Goal: Find specific page/section: Find specific page/section

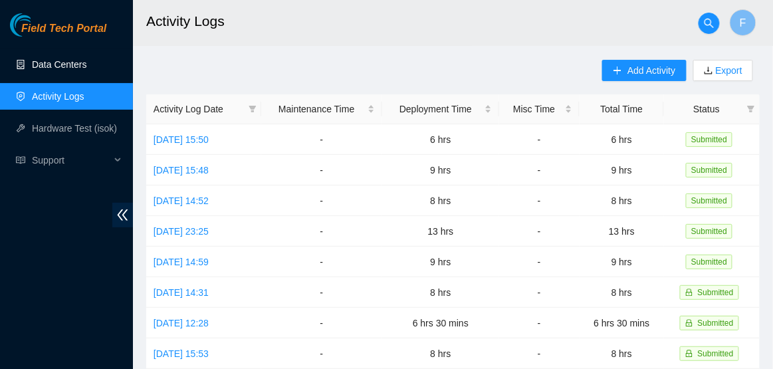
click at [65, 63] on link "Data Centers" at bounding box center [59, 64] width 55 height 11
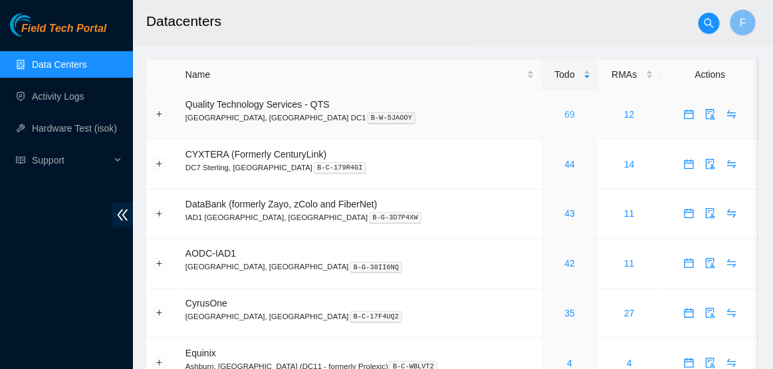
click at [565, 116] on link "69" at bounding box center [570, 114] width 11 height 11
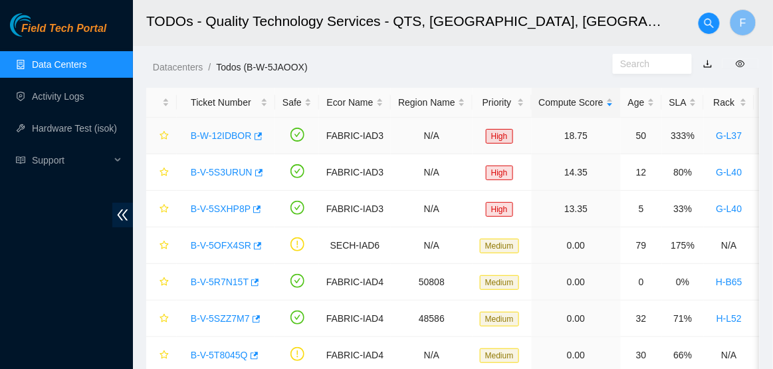
click at [227, 131] on link "B-W-12IDBOR" at bounding box center [221, 135] width 61 height 11
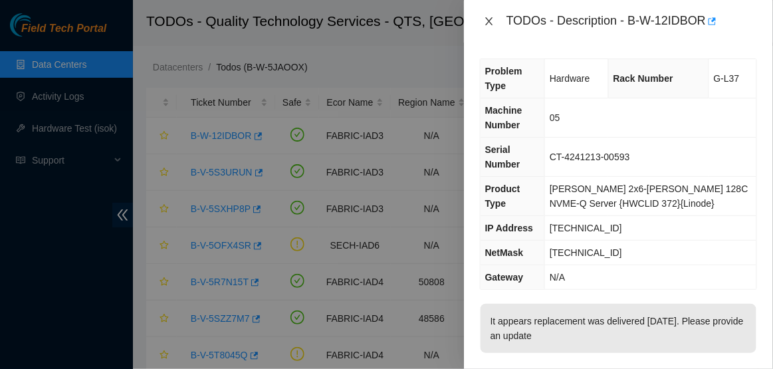
click at [491, 21] on icon "close" at bounding box center [489, 21] width 11 height 11
